Goal: Communication & Community: Ask a question

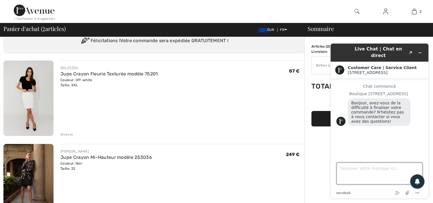
click at [349, 172] on textarea "Saisissez votre message ici..." at bounding box center [380, 173] width 86 height 22
type textarea "bonjour"
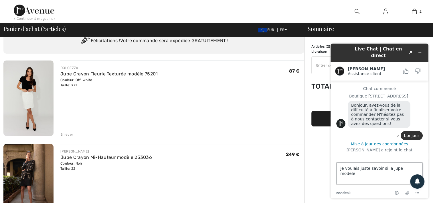
scroll to position [21, 0]
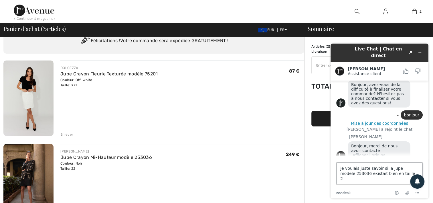
type textarea "je voulais juste savoir si la jupe modèle 253036 existait bien en taille 22"
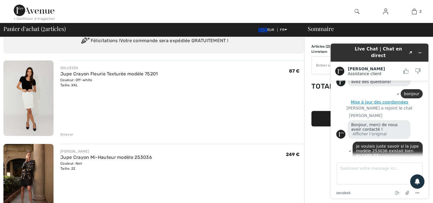
click at [288, 177] on div "[PERSON_NAME] Mi-Hauteur modèle 253036 Couleur: Noir Taille: 22 Vente finale 24…" at bounding box center [182, 182] width 244 height 76
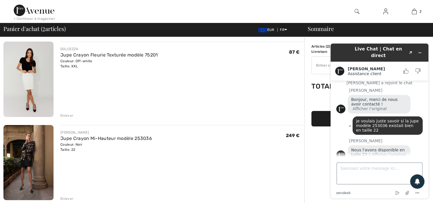
scroll to position [52, 0]
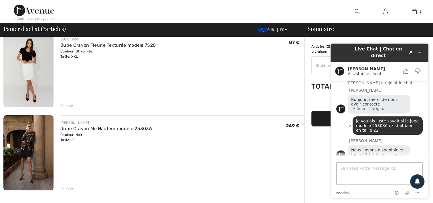
click at [349, 170] on textarea "Saisissez votre message ici..." at bounding box center [380, 173] width 86 height 22
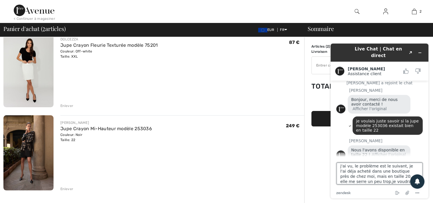
type textarea "j'ai vu, le problème est le suivant, je l'ai déja acheté dans une boutique près…"
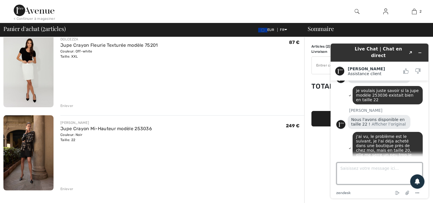
scroll to position [141, 0]
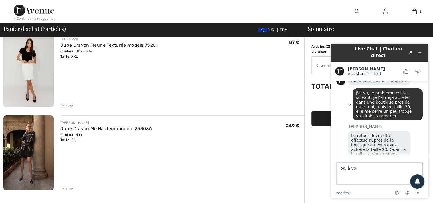
type textarea "ok, à voir"
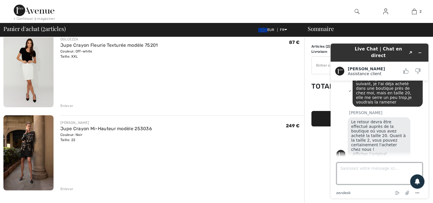
scroll to position [178, 0]
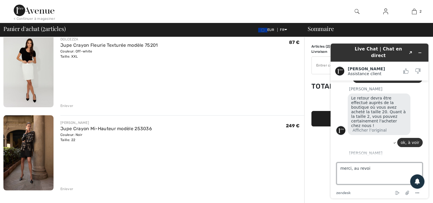
type textarea "merci, au revoir"
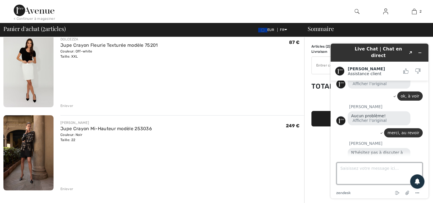
scroll to position [225, 0]
